Goal: Transaction & Acquisition: Purchase product/service

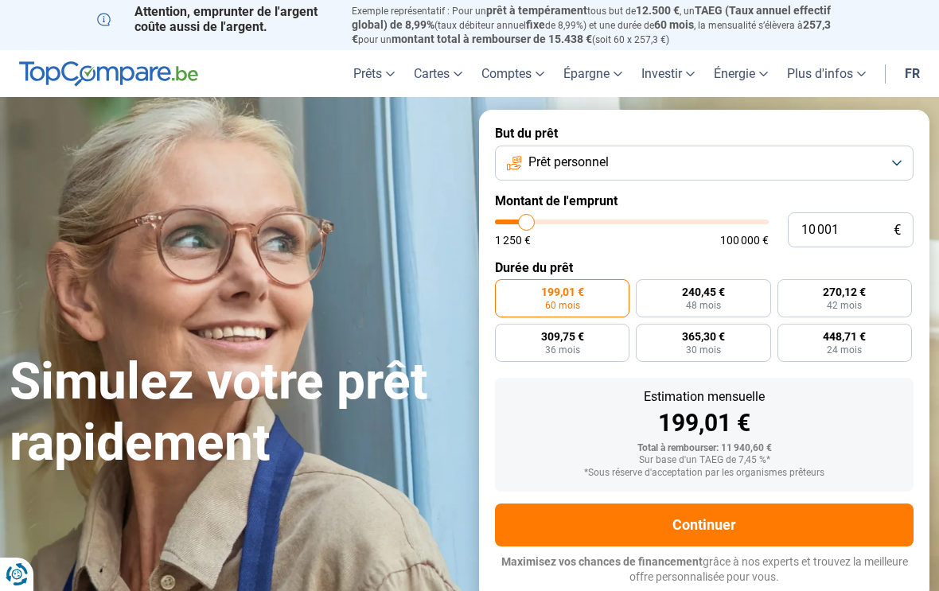
click at [882, 165] on button "Prêt personnel" at bounding box center [704, 163] width 418 height 35
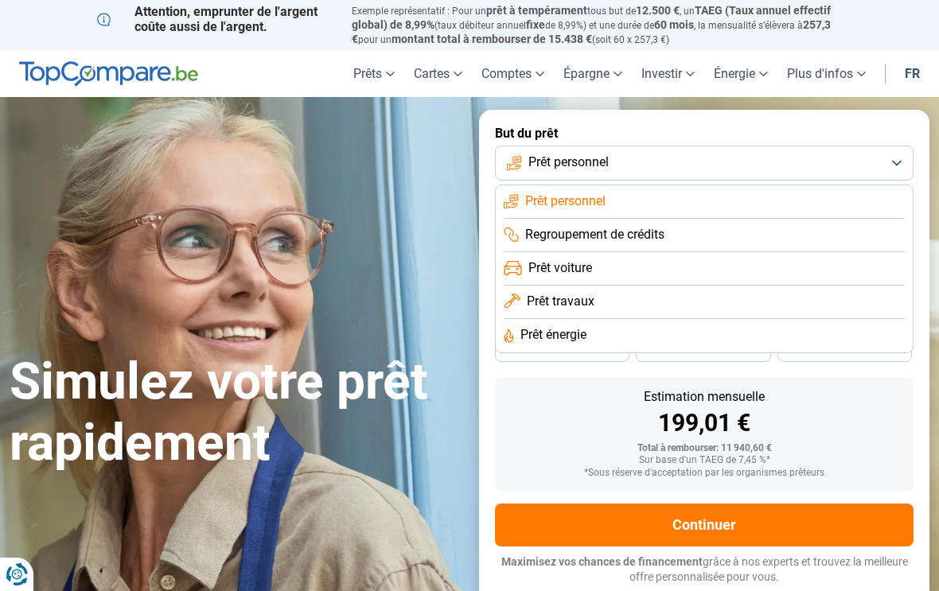
click at [601, 297] on li "Prêt travaux" at bounding box center [703, 302] width 401 height 33
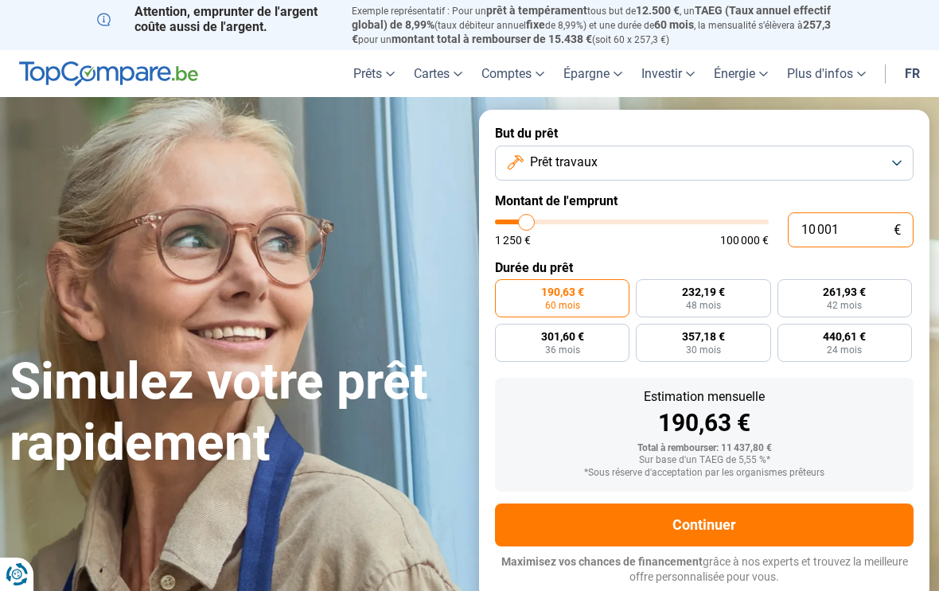
click at [861, 227] on input "10 001" at bounding box center [850, 229] width 126 height 35
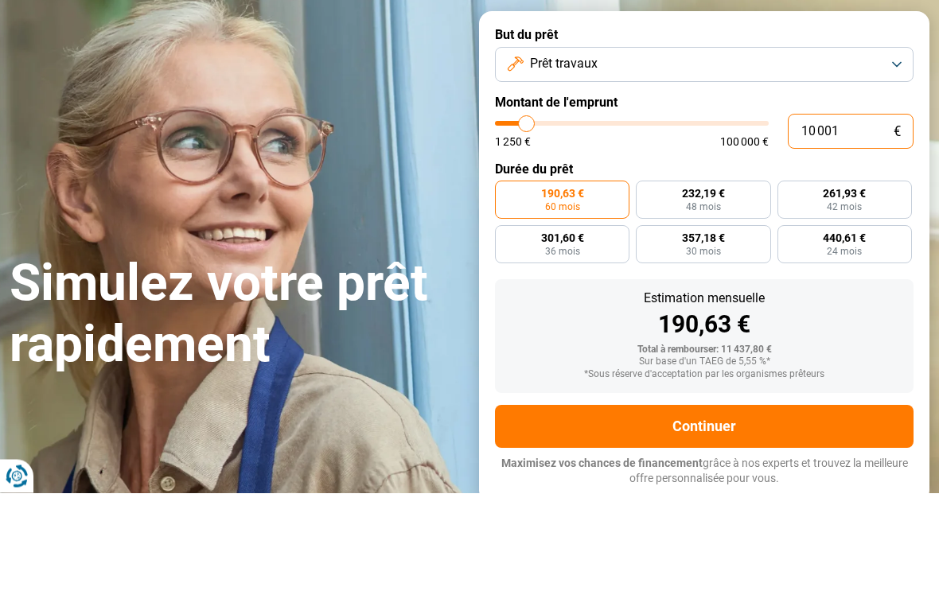
type input "1 000"
type input "1250"
type input "100"
type input "1250"
type input "10"
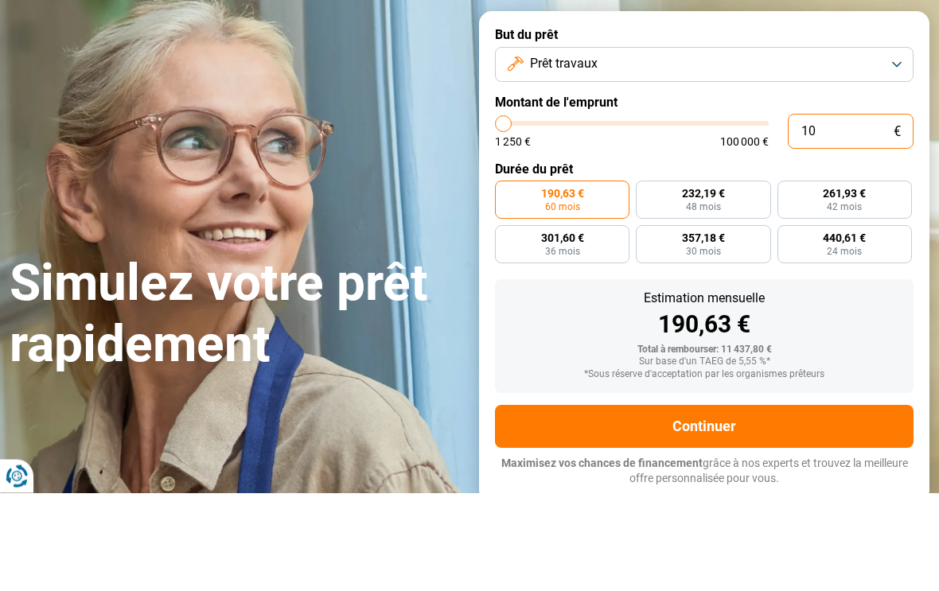
type input "1250"
type input "1"
type input "1250"
type input "0"
type input "1250"
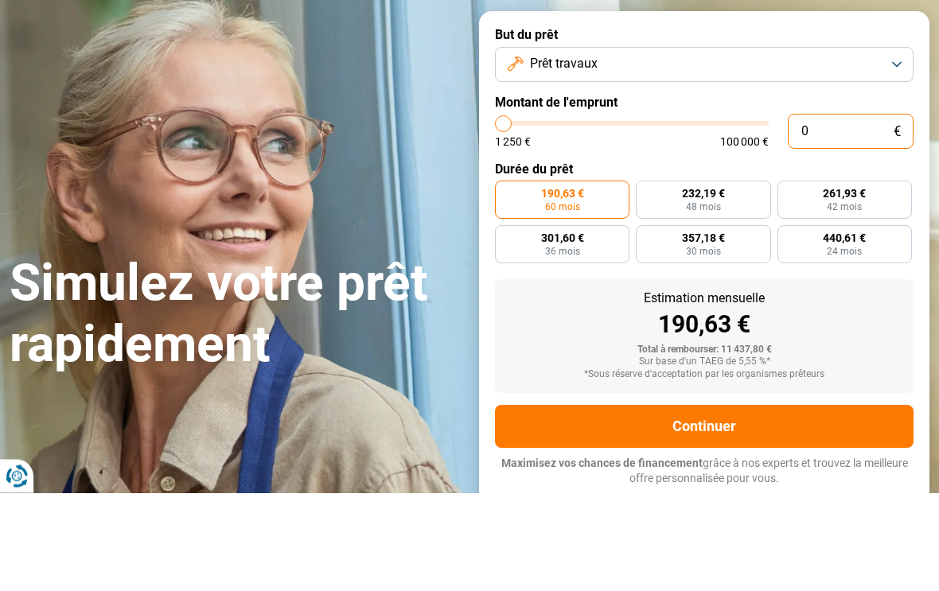
type input "4"
type input "1250"
type input "40"
type input "1250"
type input "400"
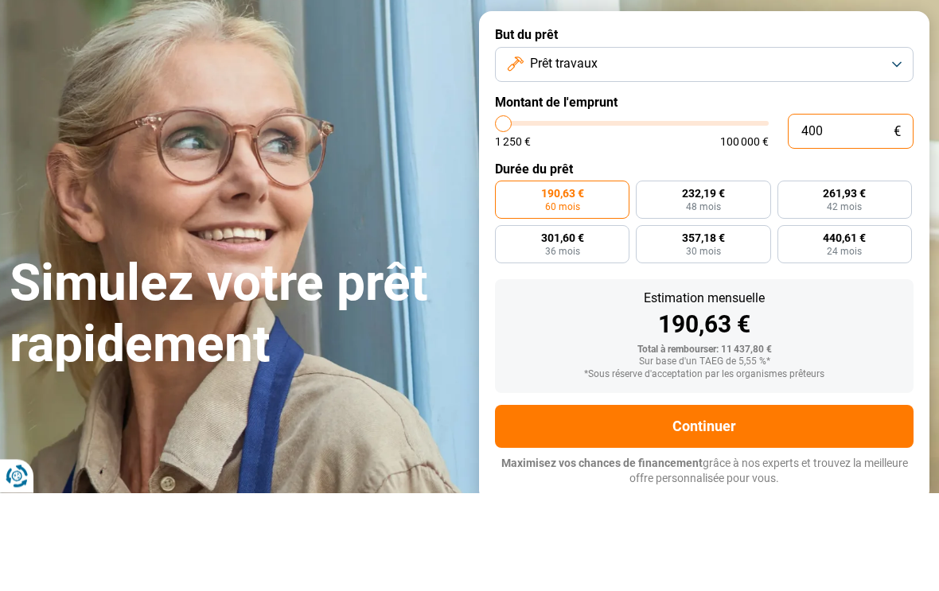
type input "1250"
type input "4 000"
type input "4000"
type input "40 000"
type input "40000"
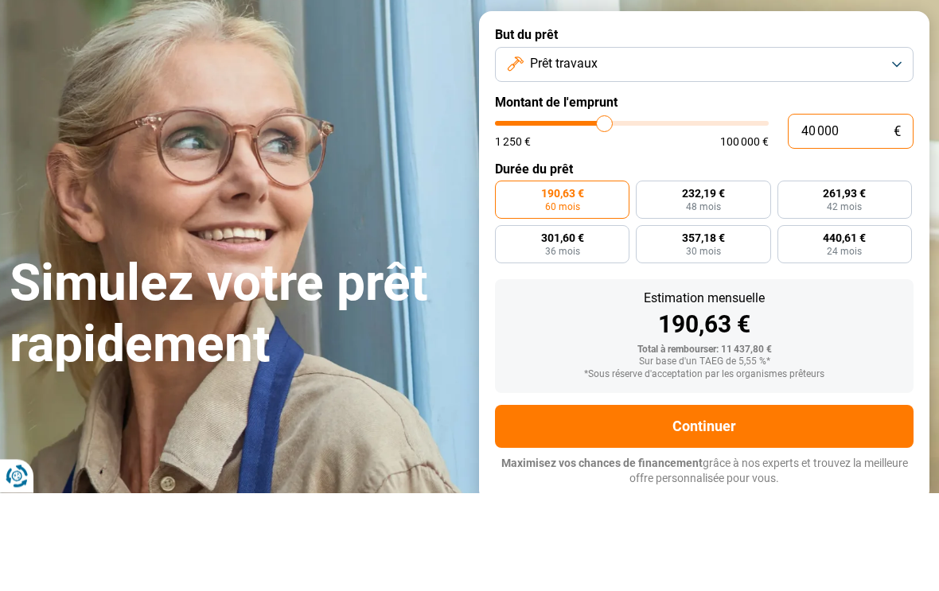
radio input "false"
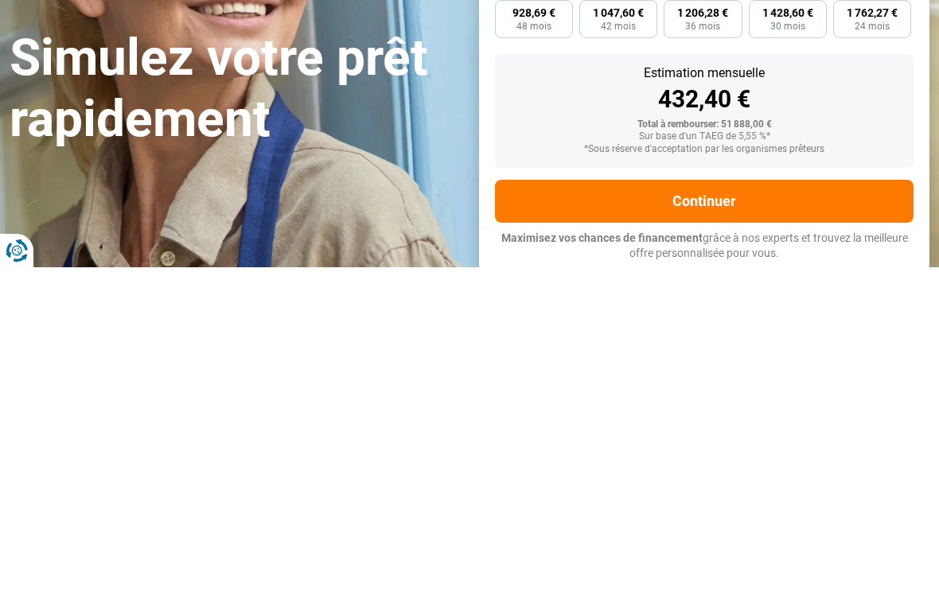
click at [857, 378] on div "Estimation mensuelle 432,40 € Total à rembourser: 51 888,00 € Sur base d'un TAE…" at bounding box center [704, 435] width 418 height 114
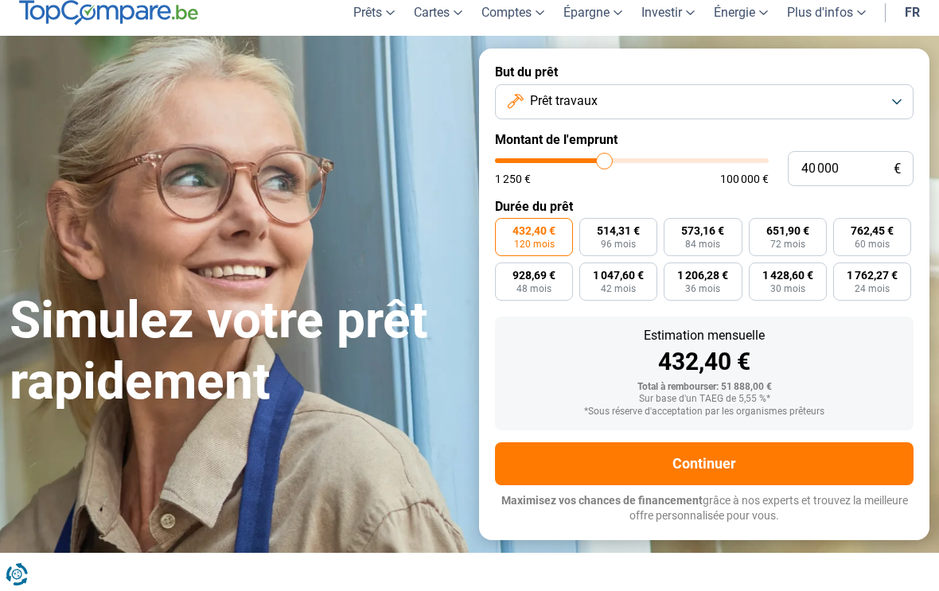
scroll to position [59, 0]
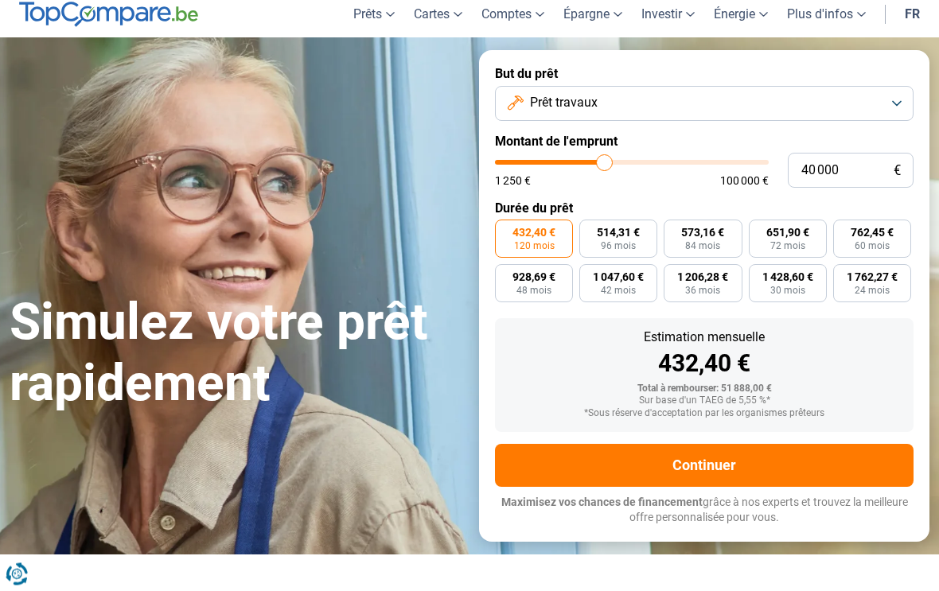
click at [710, 457] on button "Continuer" at bounding box center [704, 466] width 418 height 43
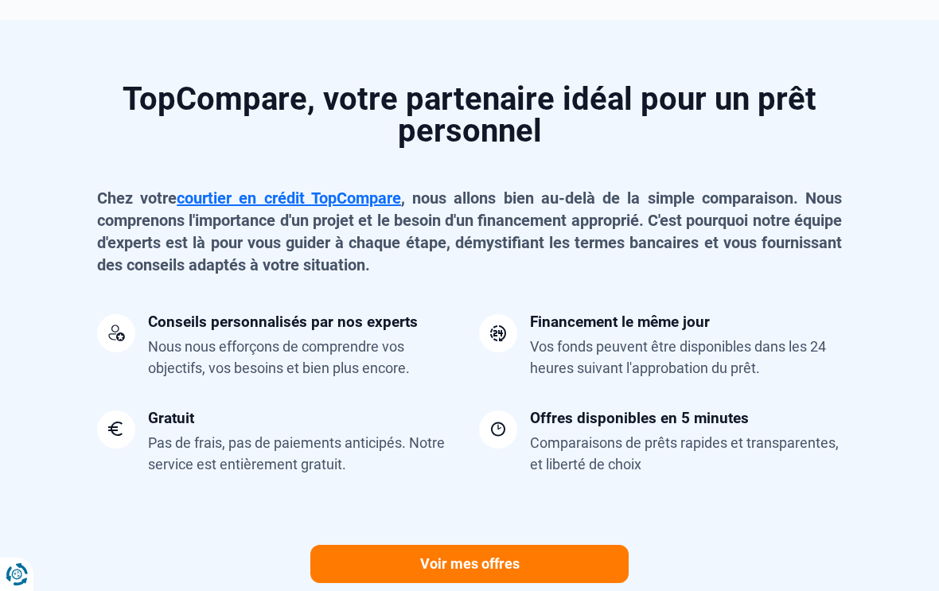
scroll to position [1343, 0]
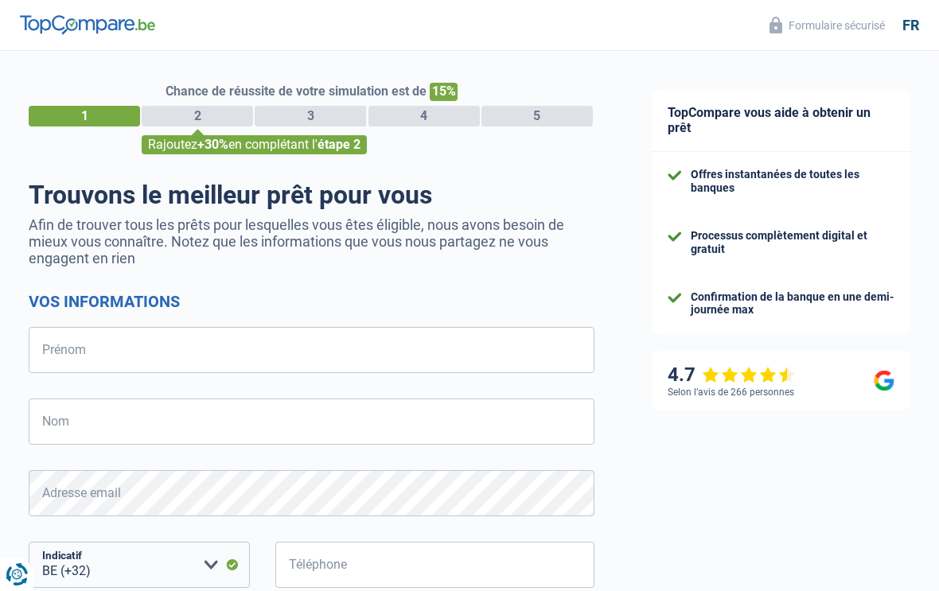
select select "32"
